Goal: Participate in discussion: Engage in conversation with other users on a specific topic

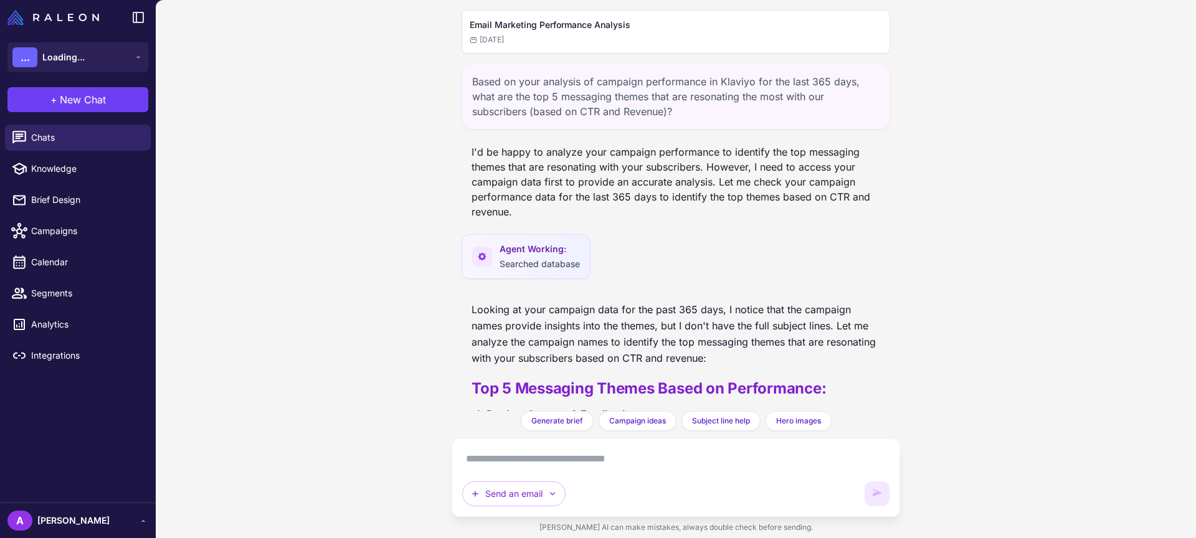
scroll to position [2276, 0]
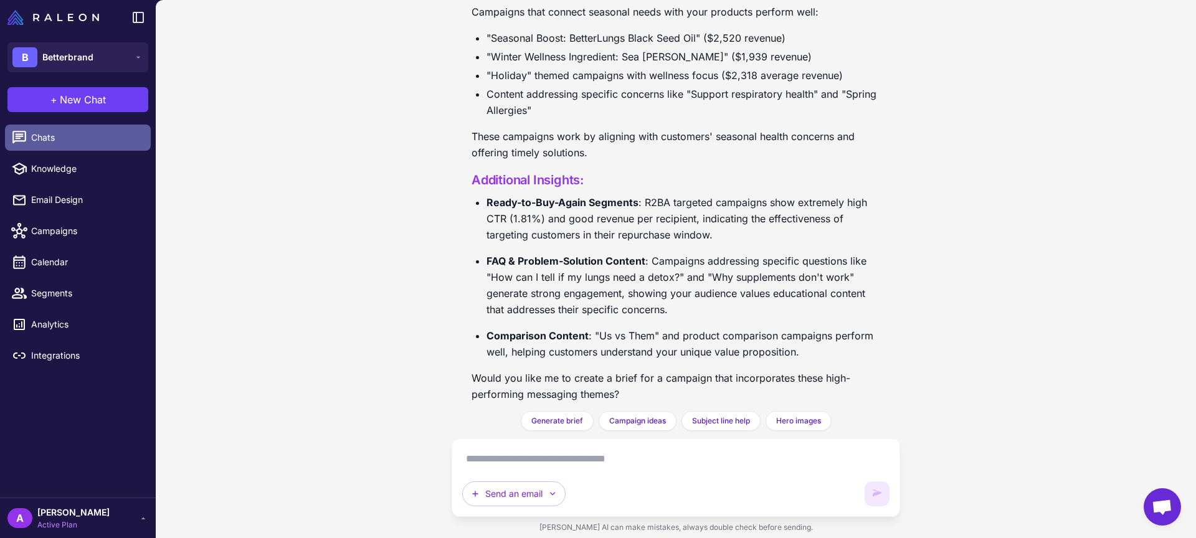
click at [99, 134] on span "Chats" at bounding box center [86, 138] width 110 height 14
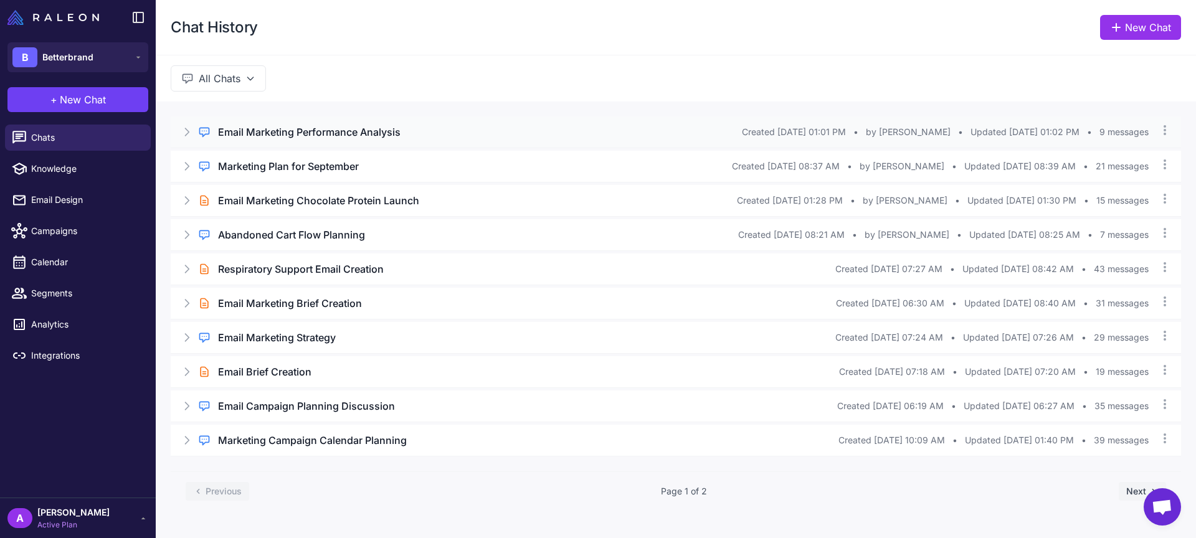
click at [288, 140] on div "Regular Chat Email Marketing Performance Analysis Created [DATE] 01:01 PM • by …" at bounding box center [676, 132] width 1011 height 31
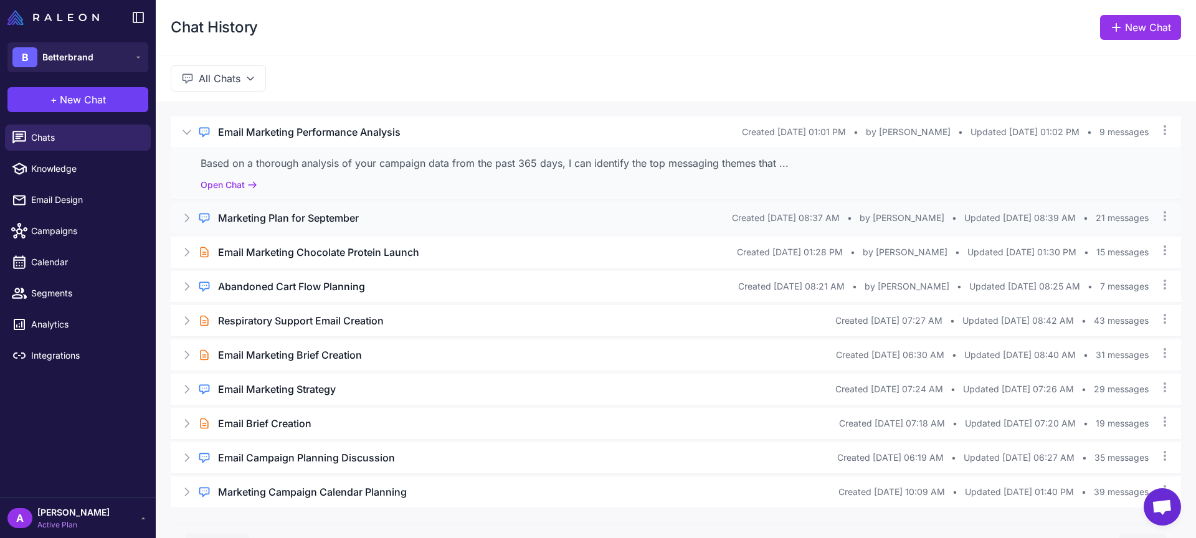
click at [296, 220] on h3 "Marketing Plan for September" at bounding box center [288, 218] width 141 height 15
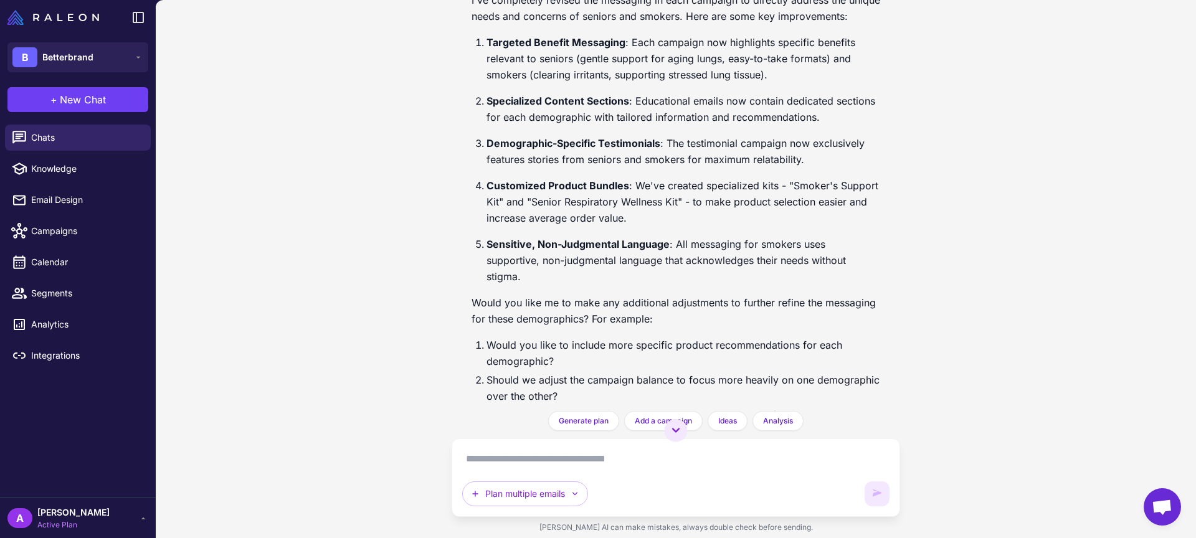
scroll to position [2270, 0]
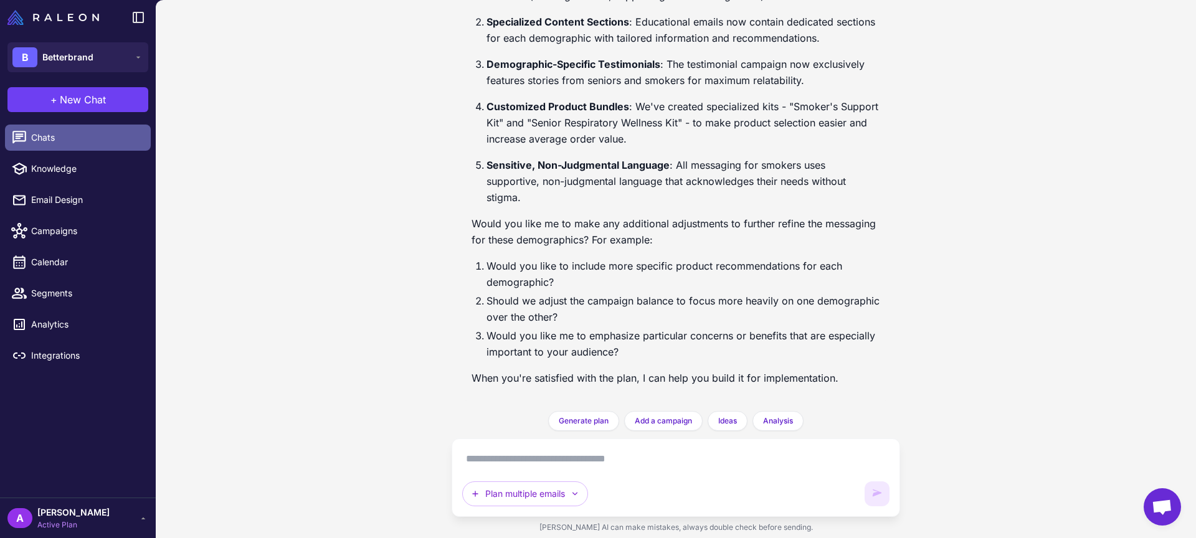
click at [52, 131] on span "Chats" at bounding box center [86, 138] width 110 height 14
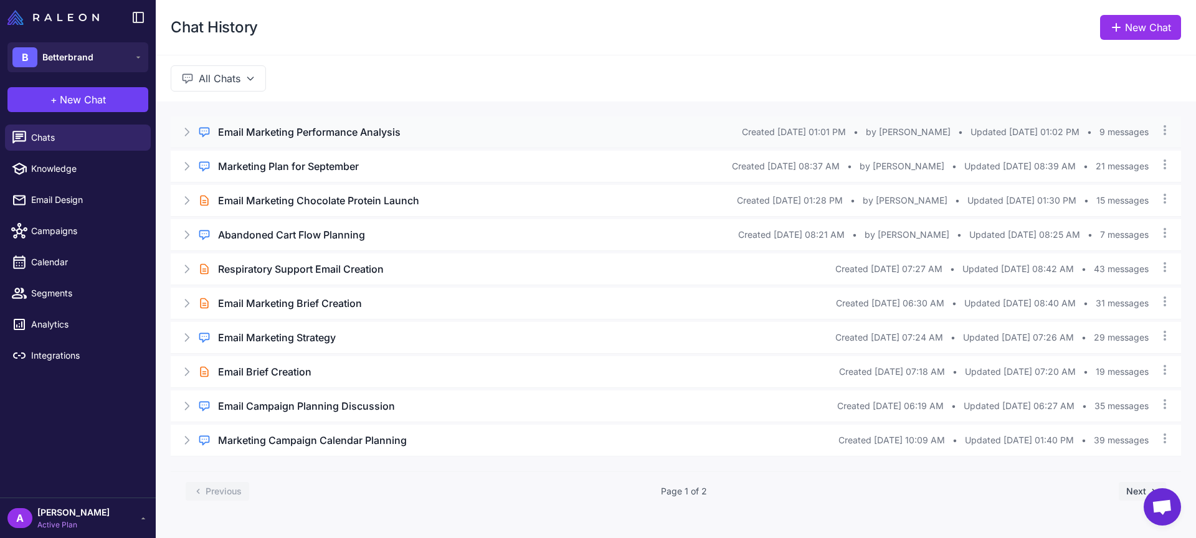
click at [322, 135] on h3 "Email Marketing Performance Analysis" at bounding box center [309, 132] width 183 height 15
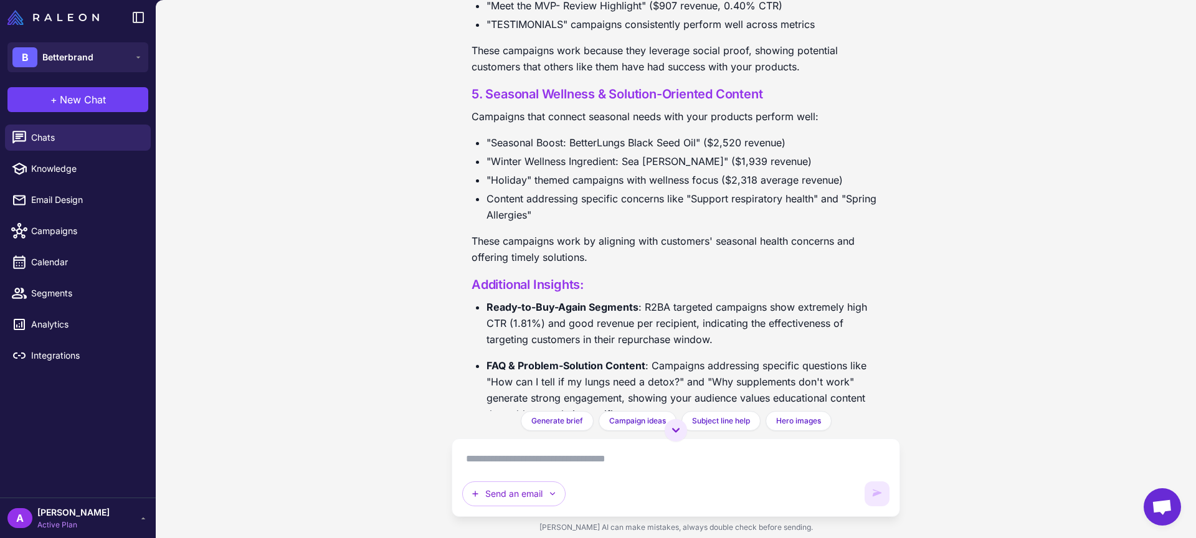
scroll to position [2174, 0]
click at [550, 457] on textarea at bounding box center [675, 459] width 427 height 20
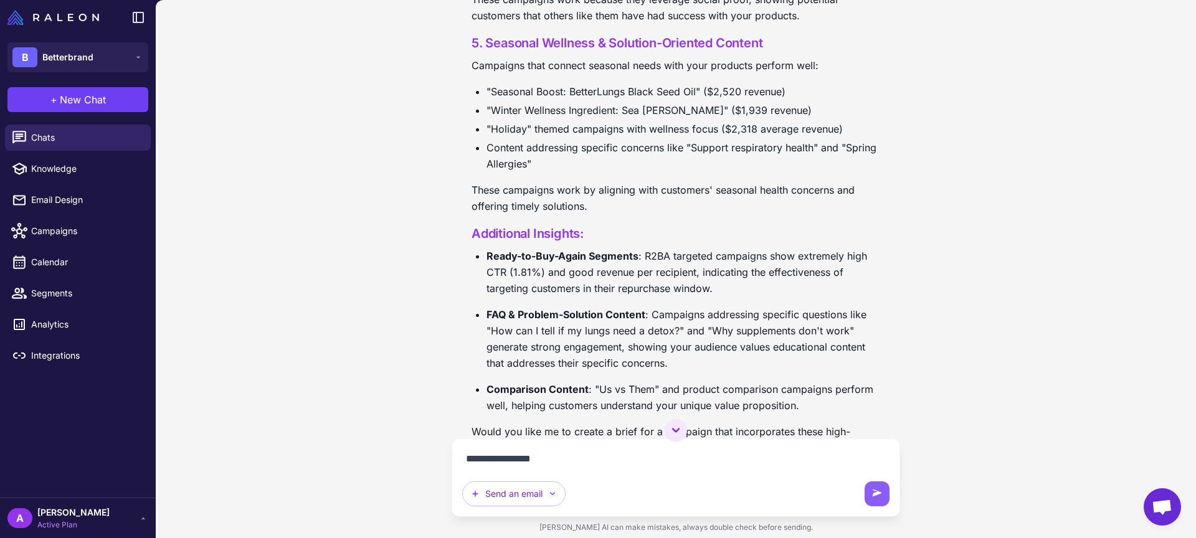
scroll to position [2249, 0]
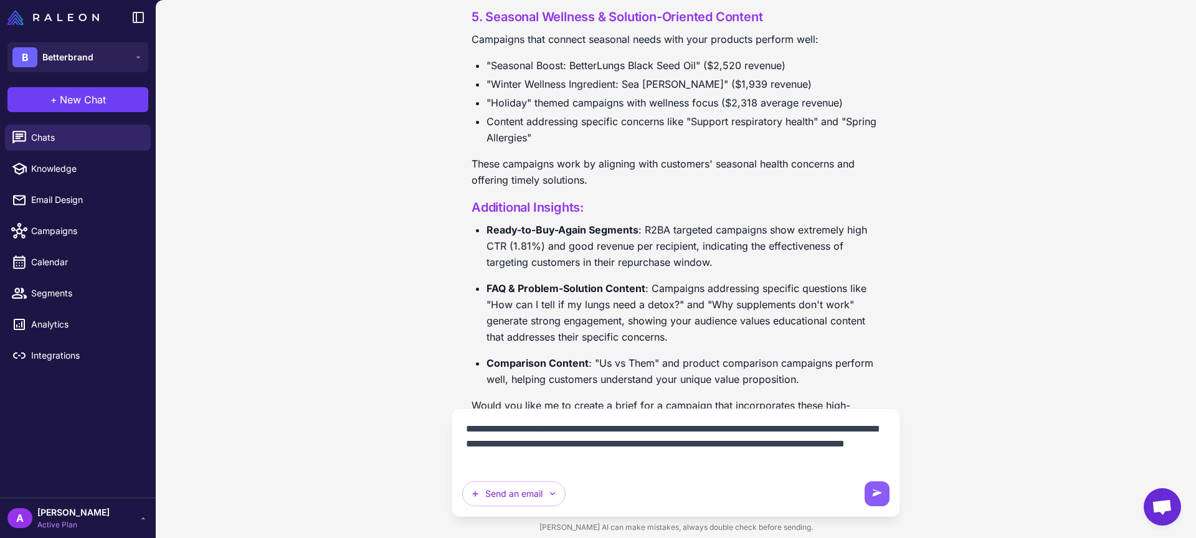
click at [586, 444] on textarea "**********" at bounding box center [675, 444] width 427 height 50
type textarea "**********"
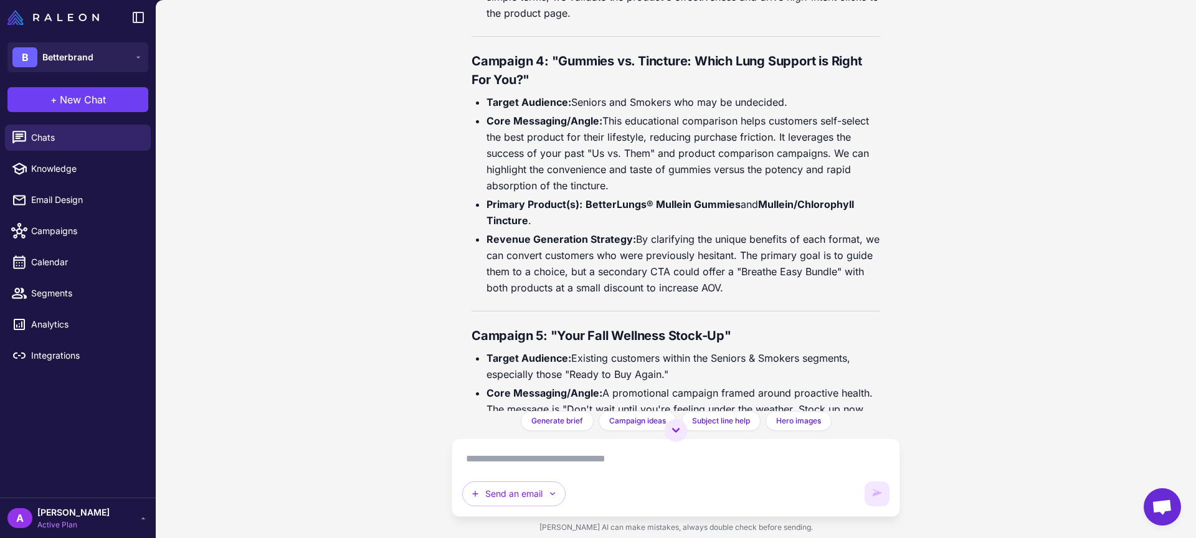
scroll to position [3782, 0]
